Goal: Information Seeking & Learning: Check status

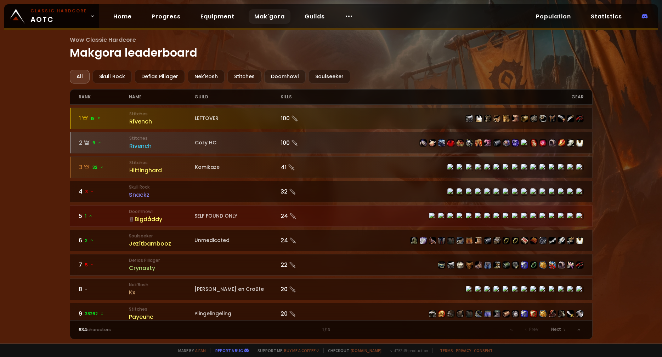
click at [415, 18] on div "Classic Hardcore AOTC Home Progress Equipment Mak'gora Guilds Population Statis…" at bounding box center [330, 16] width 653 height 25
click at [285, 76] on div "Doomhowl" at bounding box center [284, 77] width 41 height 14
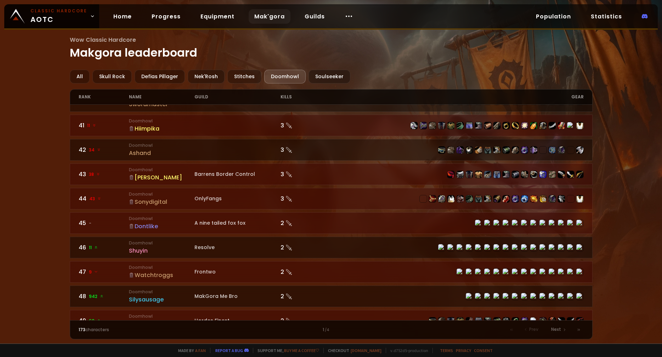
scroll to position [1009, 0]
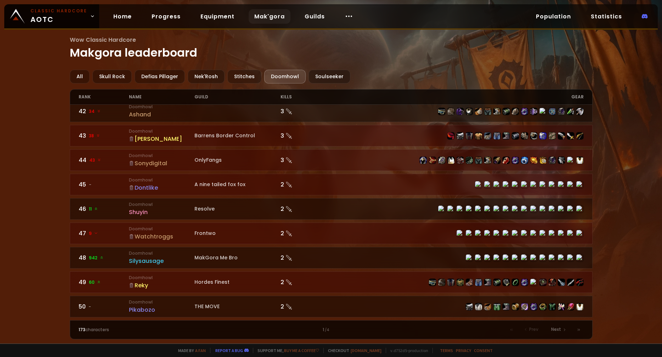
drag, startPoint x: 397, startPoint y: 4, endPoint x: 350, endPoint y: 22, distance: 49.8
click at [397, 4] on div "Wow Classic Hardcore Makgora leaderboard All Skull Rock Defias Pillager Nek'Ros…" at bounding box center [331, 172] width 662 height 344
click at [396, 7] on div "Classic Hardcore AOTC Home Progress Equipment Mak'gora Guilds Population Statis…" at bounding box center [330, 16] width 653 height 25
click at [344, 16] on icon at bounding box center [348, 16] width 8 height 8
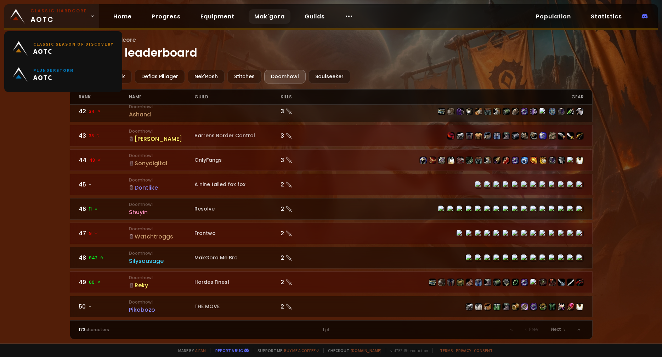
click at [87, 19] on link "Classic Hardcore AOTC" at bounding box center [51, 16] width 95 height 24
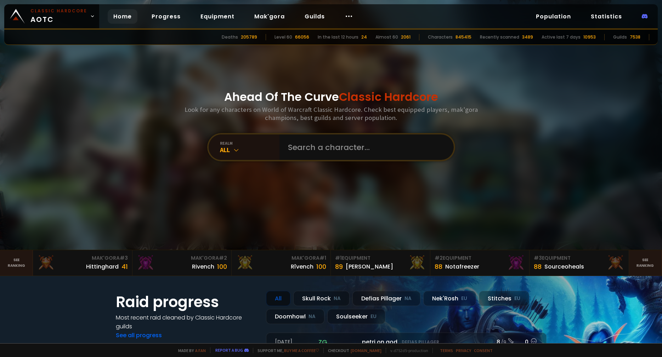
click at [137, 162] on div "Ahead Of The Curve Classic Hardcore Look for any characters on World of Warcraf…" at bounding box center [331, 125] width 427 height 250
click at [359, 143] on input "text" at bounding box center [364, 147] width 161 height 25
click at [314, 146] on input "text" at bounding box center [364, 147] width 161 height 25
paste input "Ó"
type input "Óggle"
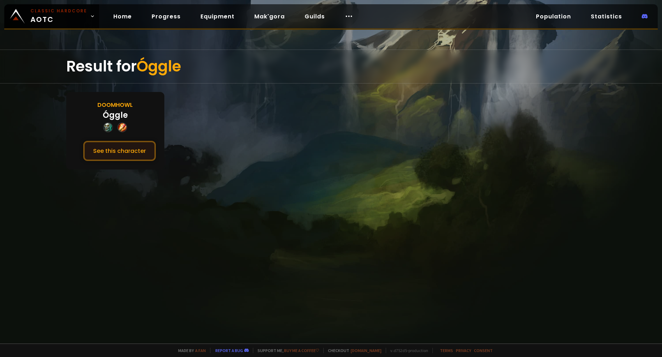
click at [111, 146] on button "See this character" at bounding box center [119, 151] width 73 height 20
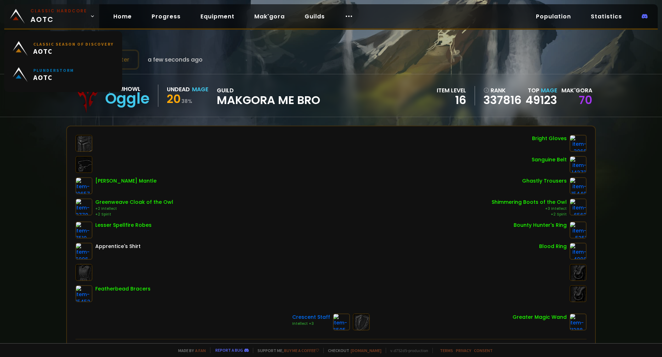
click at [68, 9] on small "Classic Hardcore" at bounding box center [58, 11] width 57 height 6
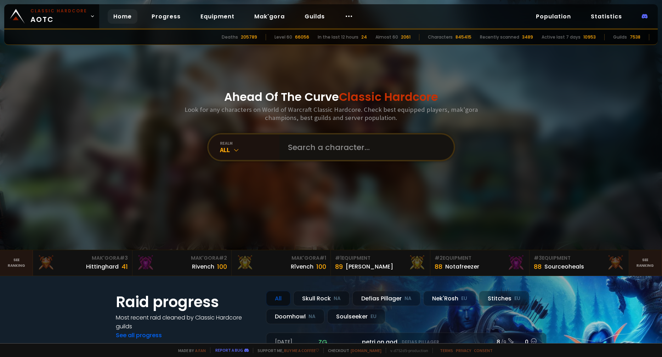
click at [331, 146] on input "text" at bounding box center [364, 147] width 161 height 25
type input "Paytheman"
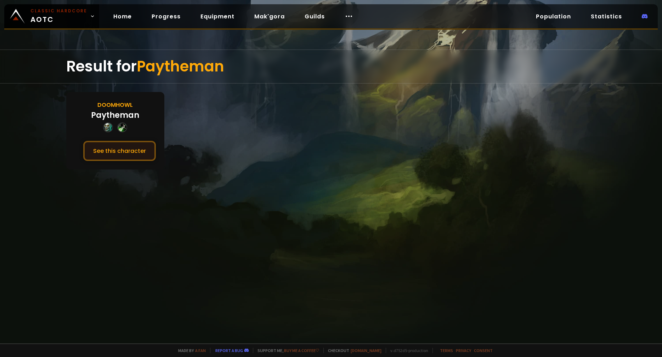
click at [134, 157] on button "See this character" at bounding box center [119, 151] width 73 height 20
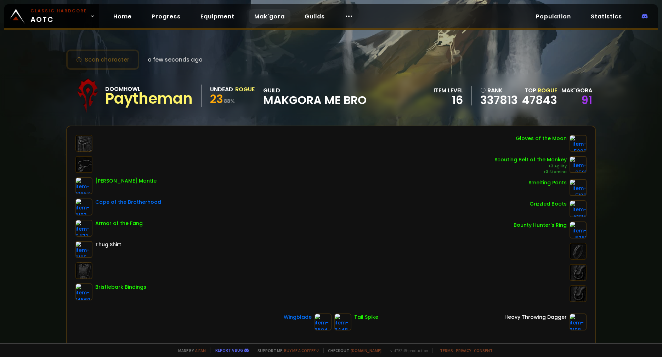
click at [263, 16] on link "Mak'gora" at bounding box center [270, 16] width 42 height 15
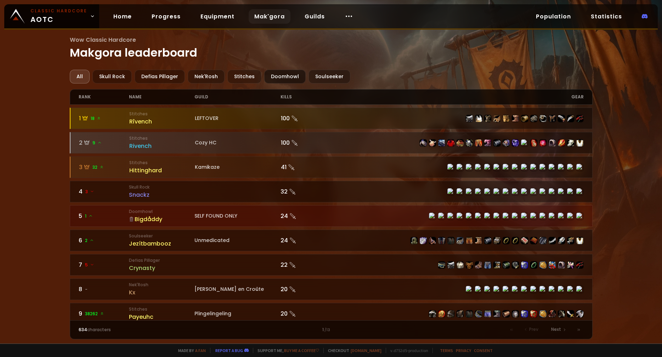
click at [285, 81] on div "Doomhowl" at bounding box center [284, 77] width 41 height 14
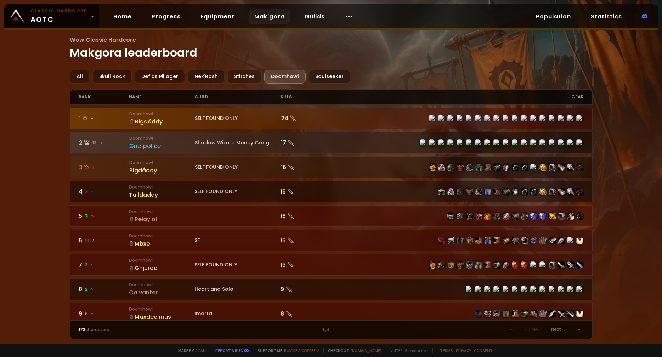
click at [449, 68] on main "Wow Classic Hardcore Makgora leaderboard All Skull Rock Defias Pillager Nek'Ros…" at bounding box center [331, 187] width 523 height 304
click at [81, 80] on div "All" at bounding box center [80, 77] width 20 height 14
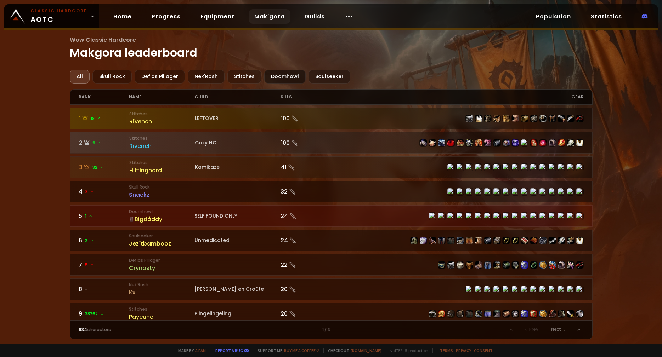
click at [292, 75] on div "Doomhowl" at bounding box center [284, 77] width 41 height 14
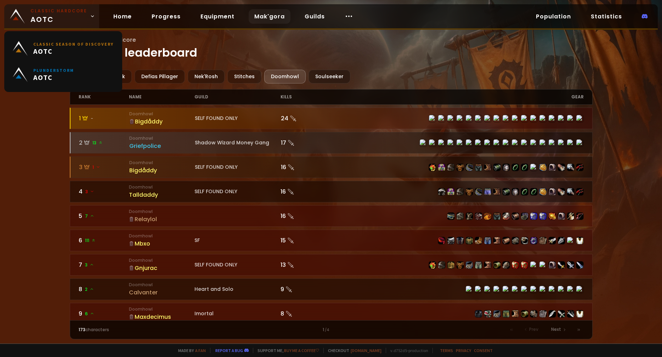
click at [55, 19] on span "Classic Hardcore AOTC" at bounding box center [58, 16] width 57 height 17
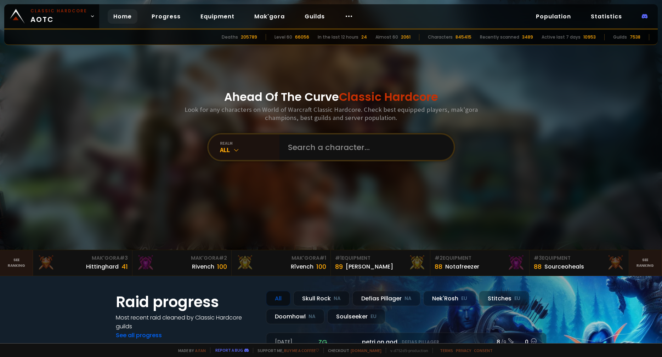
click at [279, 87] on div "Ahead Of The Curve Classic Hardcore Look for any characters on World of Warcraf…" at bounding box center [331, 125] width 427 height 250
drag, startPoint x: 309, startPoint y: 142, endPoint x: 316, endPoint y: 120, distance: 23.1
click at [316, 120] on div "Ahead Of The Curve Classic Hardcore Look for any characters on World of Warcraf…" at bounding box center [331, 125] width 427 height 250
click at [324, 146] on input "text" at bounding box center [364, 147] width 161 height 25
paste input "Ó"
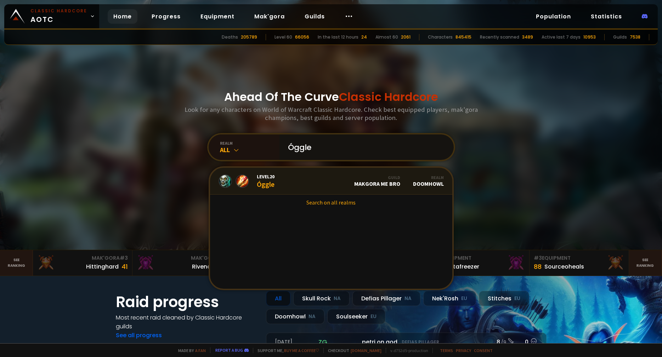
type input "Óggle"
click at [358, 183] on div "Guild MakGora Me Bro" at bounding box center [377, 181] width 46 height 12
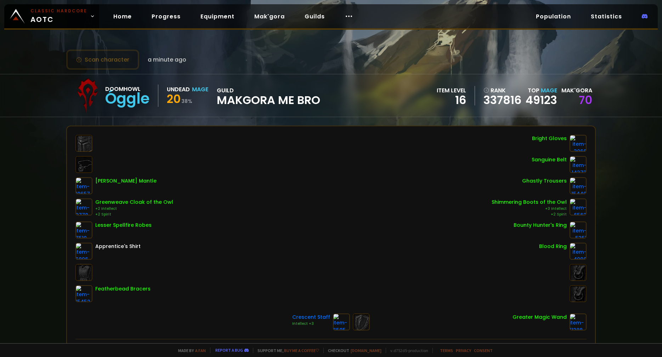
scroll to position [171, 0]
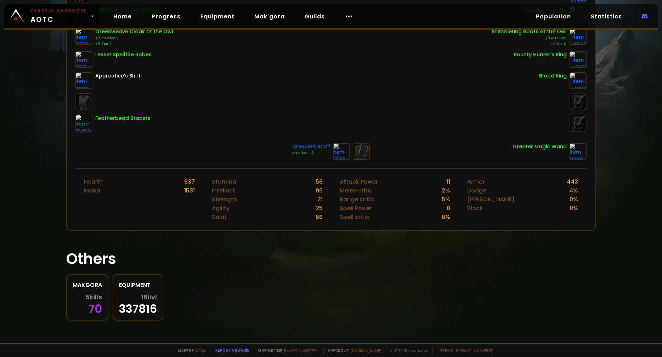
click at [95, 299] on span "5 kills" at bounding box center [93, 297] width 17 height 7
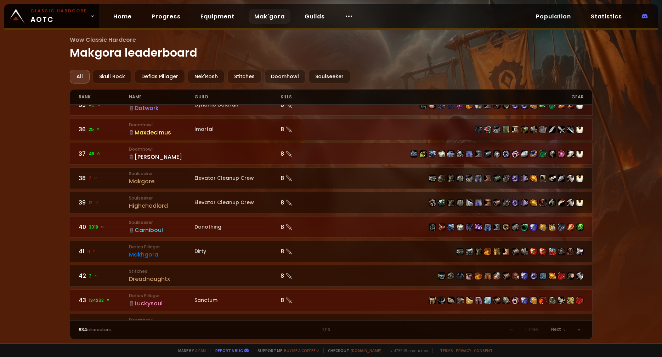
scroll to position [1009, 0]
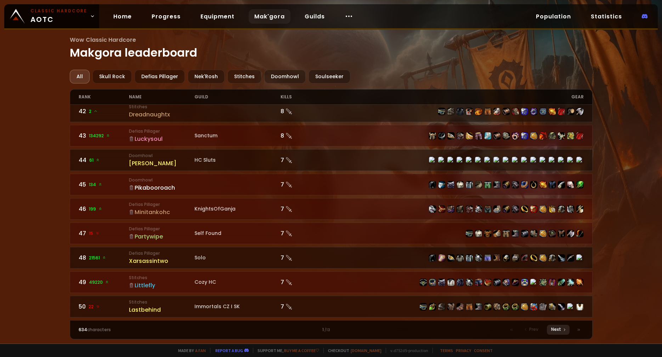
click at [565, 332] on div "Next" at bounding box center [558, 330] width 23 height 10
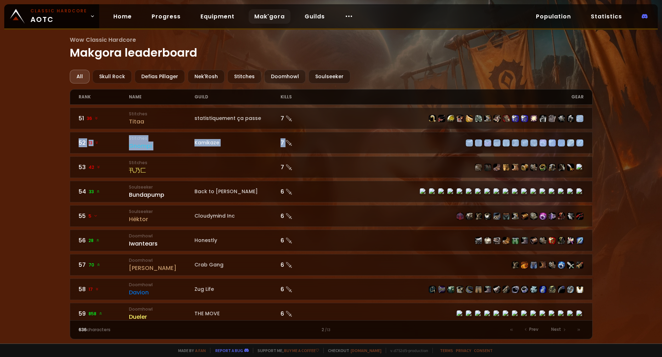
drag, startPoint x: 593, startPoint y: 117, endPoint x: 597, endPoint y: 138, distance: 21.2
click at [597, 138] on div "Wow Classic Hardcore Makgora leaderboard All Skull Rock Defias Pillager Nek'Ros…" at bounding box center [331, 172] width 662 height 344
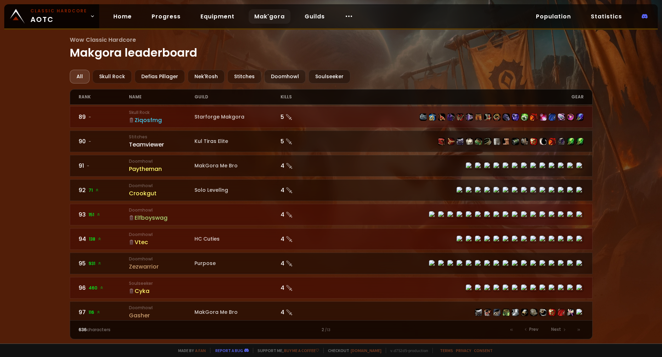
scroll to position [912, 0]
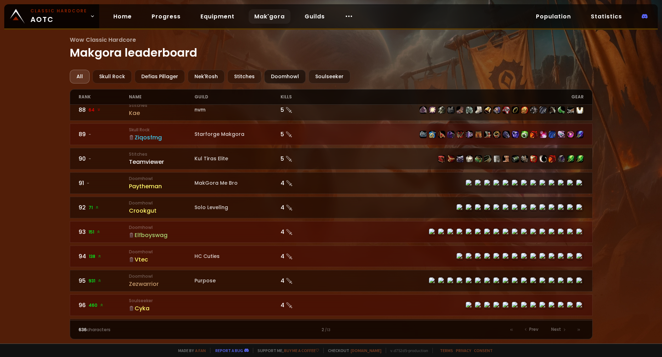
click at [294, 75] on div "Doomhowl" at bounding box center [284, 77] width 41 height 14
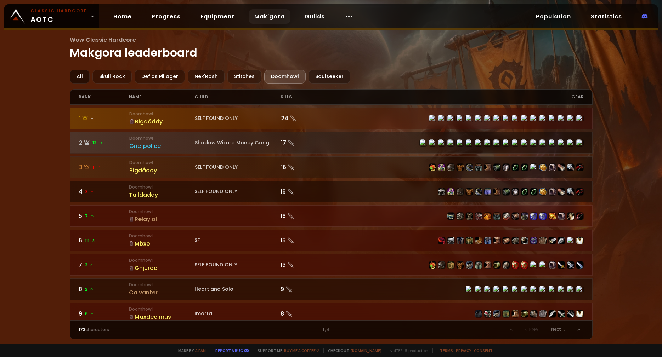
click at [80, 76] on div "All" at bounding box center [80, 77] width 20 height 14
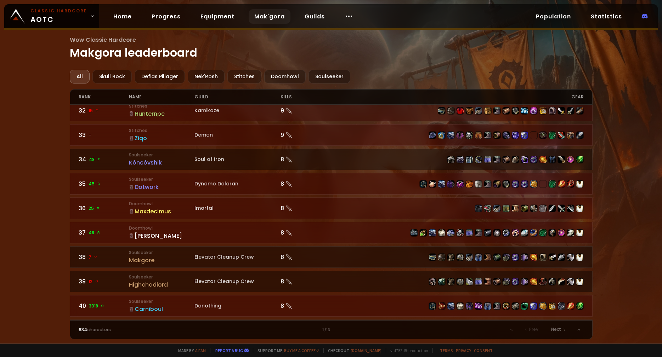
scroll to position [1009, 0]
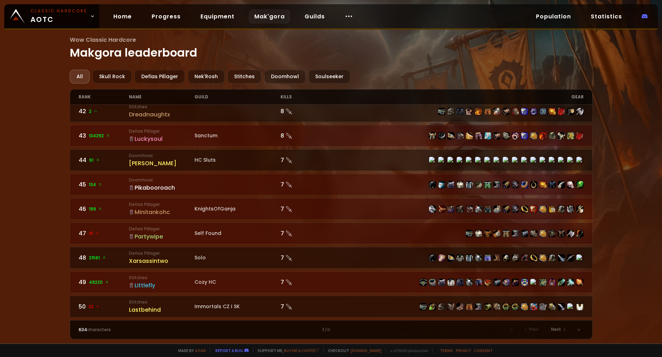
click at [566, 335] on div "634 characters 1 / 13 Prev Next" at bounding box center [331, 329] width 523 height 19
click at [563, 333] on div "Next" at bounding box center [558, 330] width 23 height 10
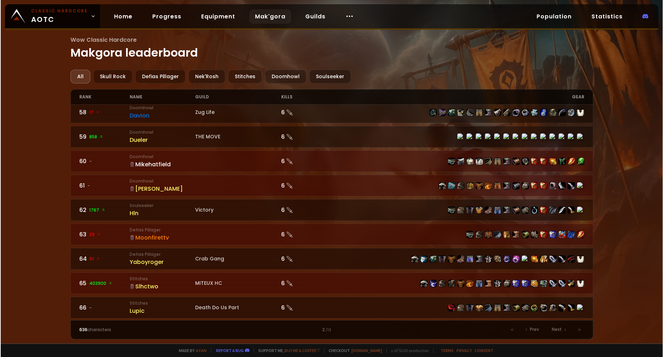
scroll to position [354, 0]
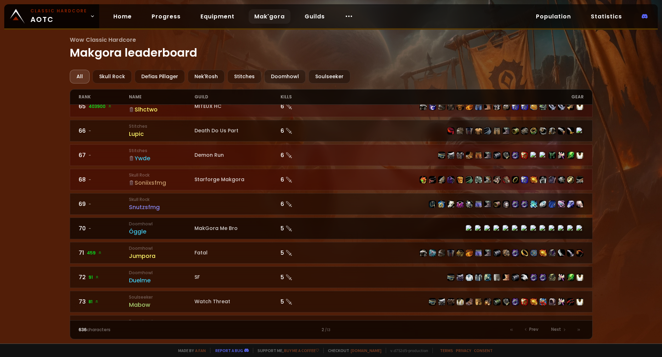
click at [139, 226] on small "Doomhowl" at bounding box center [161, 224] width 65 height 6
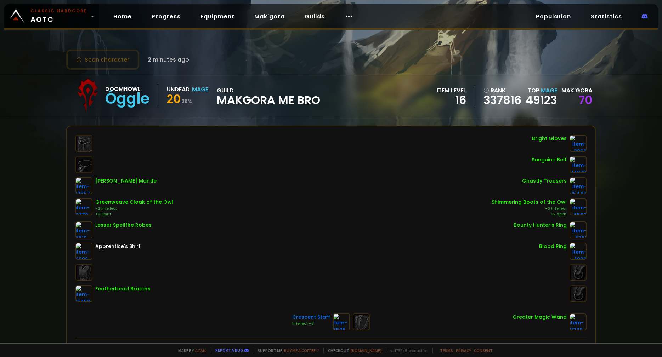
click at [219, 192] on div "[PERSON_NAME] Mantle Greenweave Cloak of the Owl +2 Intellect +2 Spirit Lesser …" at bounding box center [330, 218] width 511 height 167
